Goal: Ask a question

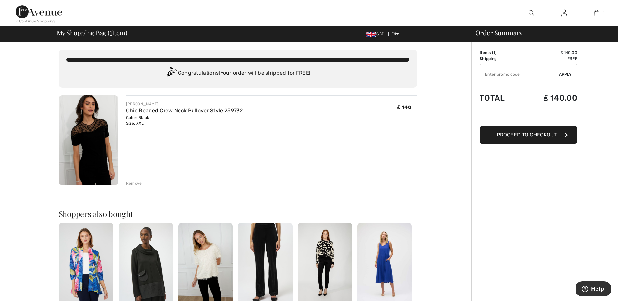
click at [522, 134] on span "Proceed to Checkout" at bounding box center [527, 135] width 60 height 6
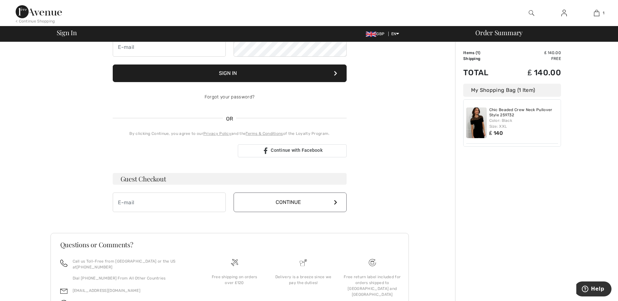
scroll to position [95, 0]
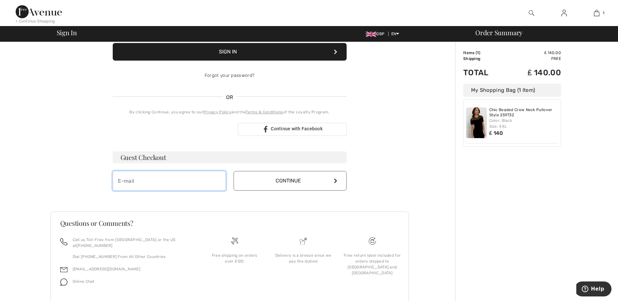
click at [123, 178] on input "email" at bounding box center [169, 181] width 113 height 20
type input "[PERSON_NAME][EMAIL_ADDRESS][DOMAIN_NAME]"
click at [288, 185] on button "Continue" at bounding box center [290, 181] width 113 height 20
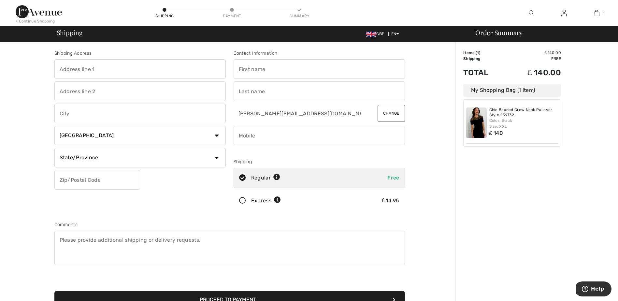
click at [217, 136] on select "Country Canada United States Afghanistan Aland Islands Albania Algeria American…" at bounding box center [139, 136] width 171 height 20
select select "GB"
click at [54, 126] on select "Country Canada United States Afghanistan Aland Islands Albania Algeria American…" at bounding box center [139, 136] width 171 height 20
click at [67, 71] on input "text" at bounding box center [139, 69] width 171 height 20
type input "Flat [STREET_ADDRESS]"
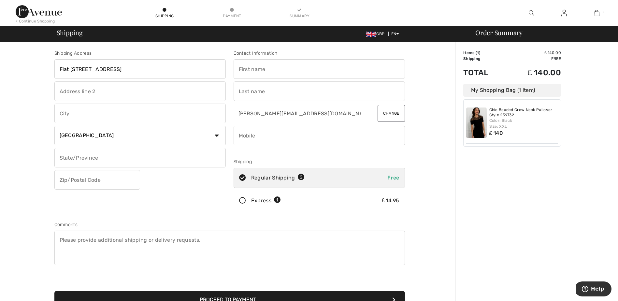
type input "Bournemouth"
type input "BH5 2BS"
type input "Jane Louise"
type input "Moretta"
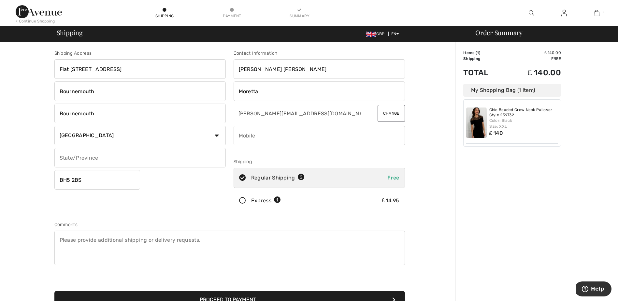
type input "07488395162"
type input "DOR"
type input "BH52BS"
click at [274, 68] on input "Jane Louise" at bounding box center [319, 69] width 171 height 20
type input "[PERSON_NAME]"
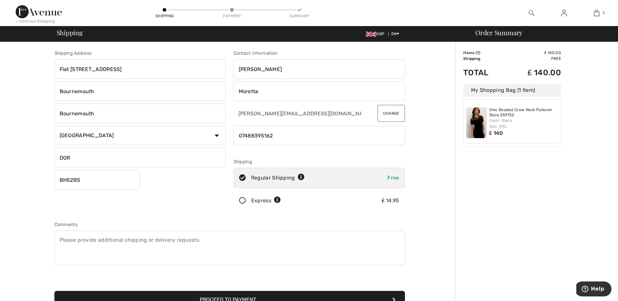
click at [540, 198] on div "Order Summary Details Items ( 1 ) ₤ 140.00 Promo code ₤ 0.00 Shipping Free Tax1…" at bounding box center [536, 233] width 163 height 383
click at [71, 158] on input "DOR" at bounding box center [139, 158] width 171 height 20
click at [483, 249] on div "Order Summary Details Items ( 1 ) ₤ 140.00 Promo code ₤ 0.00 Shipping Free Tax1…" at bounding box center [536, 233] width 163 height 383
click at [81, 159] on input "DORset" at bounding box center [139, 158] width 171 height 20
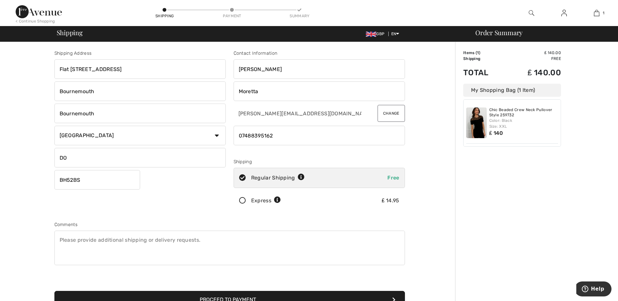
type input "D"
type input "Dorset"
click at [69, 180] on input "BH52BS" at bounding box center [97, 180] width 86 height 20
type input "BH52BS"
click at [277, 137] on input "phone" at bounding box center [319, 136] width 171 height 20
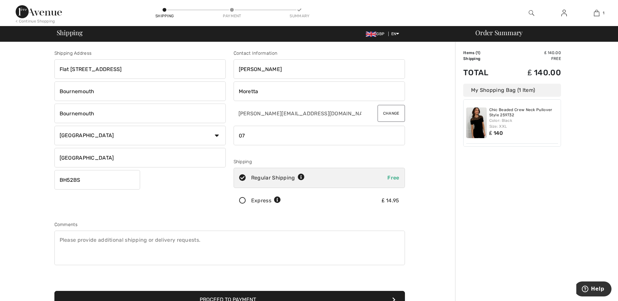
type input "0"
type input "+"
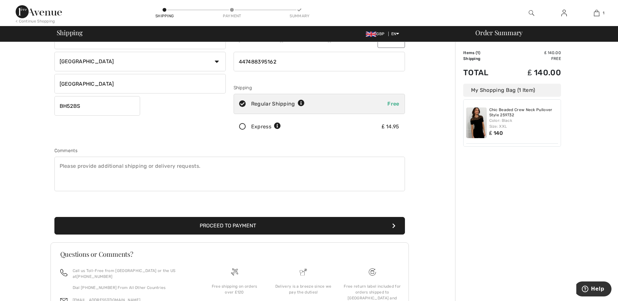
scroll to position [109, 0]
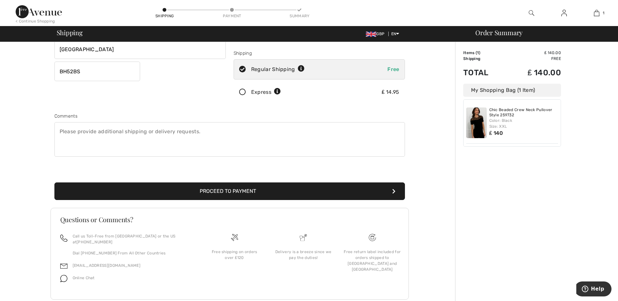
type input "447488395162"
click at [64, 132] on textarea at bounding box center [229, 139] width 351 height 35
click at [516, 201] on div "Order Summary Details Items ( 1 ) ₤ 140.00 Promo code ₤ 0.00 Shipping Free Tax1…" at bounding box center [536, 125] width 163 height 383
click at [302, 191] on button "Proceed to Payment" at bounding box center [229, 191] width 351 height 18
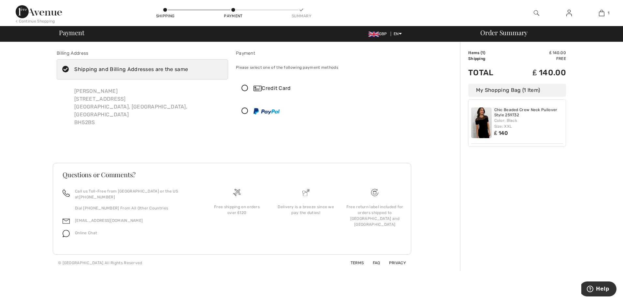
click at [244, 88] on icon at bounding box center [244, 88] width 17 height 7
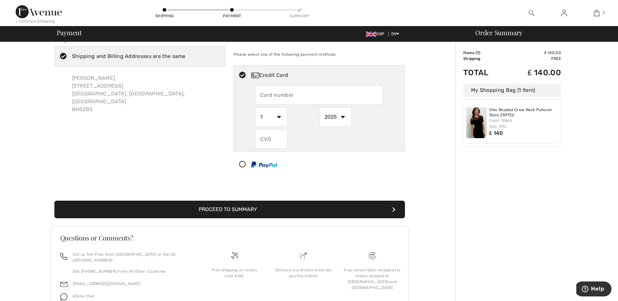
scroll to position [40, 0]
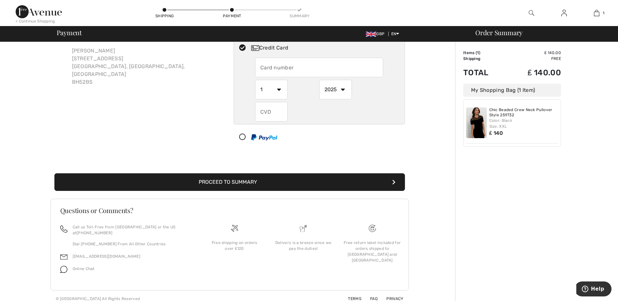
click at [82, 267] on span "Online Chat" at bounding box center [84, 269] width 22 height 5
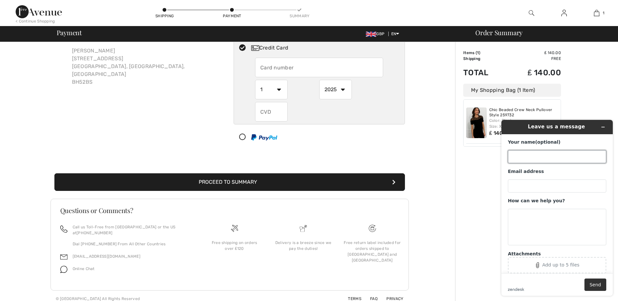
click at [518, 158] on input "Your name (optional)" at bounding box center [557, 156] width 98 height 13
type input "Mrs Jane L Moretta"
click at [517, 183] on input "Email address" at bounding box center [557, 186] width 98 height 13
type input "michael.moretta01@gmail.com"
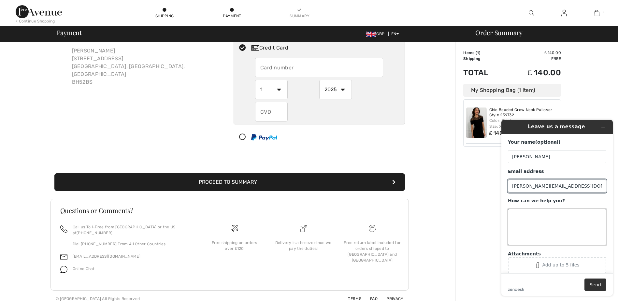
click at [513, 215] on textarea "How can we help you?" at bounding box center [557, 227] width 98 height 36
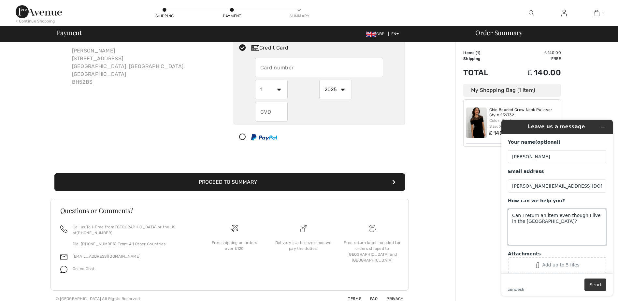
type textarea "Can I return an item even though I live in the UK?"
click at [596, 285] on button "Send" at bounding box center [596, 285] width 22 height 12
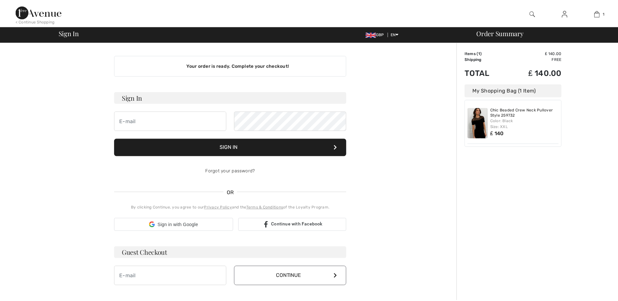
scroll to position [24, 0]
